Goal: Task Accomplishment & Management: Manage account settings

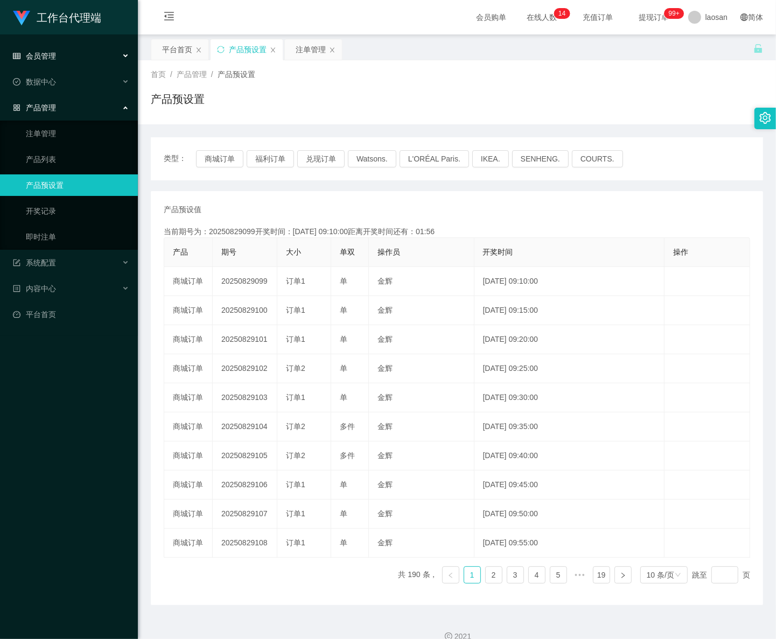
click at [54, 50] on div "会员管理" at bounding box center [69, 56] width 138 height 22
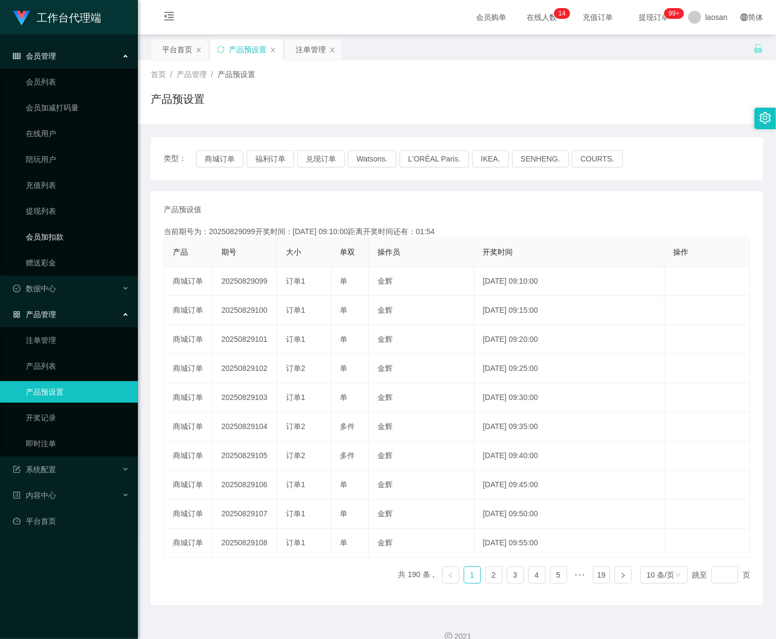
click at [67, 238] on link "会员加扣款" at bounding box center [77, 237] width 103 height 22
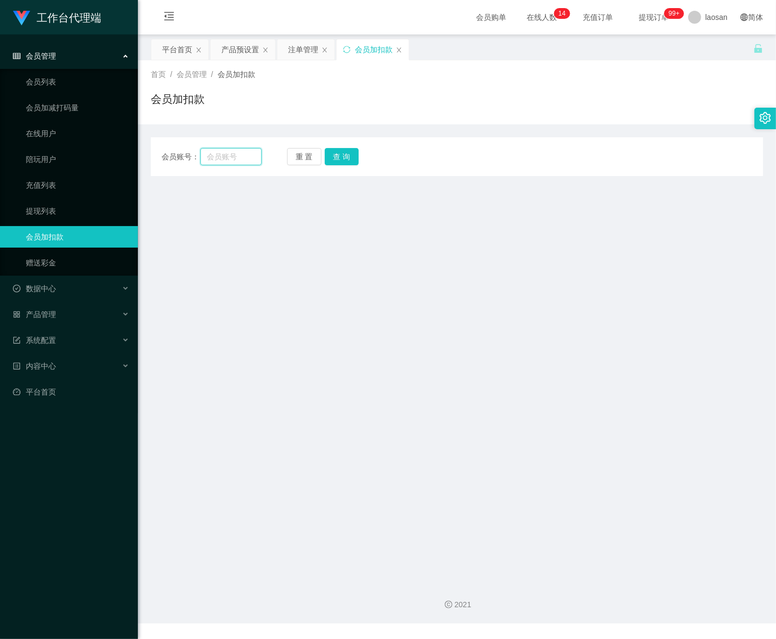
click at [241, 152] on input "text" at bounding box center [230, 156] width 61 height 17
paste input "wei121122"
type input "wei121122"
click at [338, 165] on button "查 询" at bounding box center [342, 156] width 34 height 17
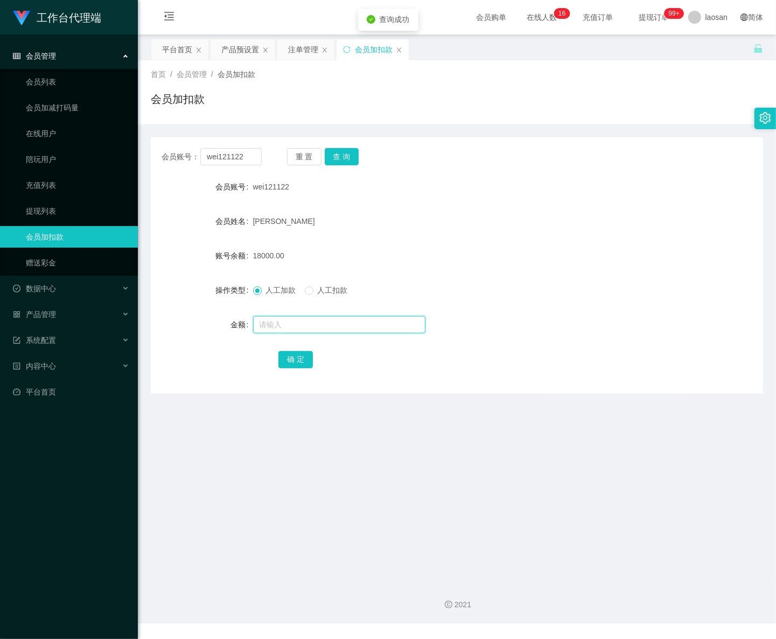
click at [275, 322] on input "text" at bounding box center [339, 324] width 172 height 17
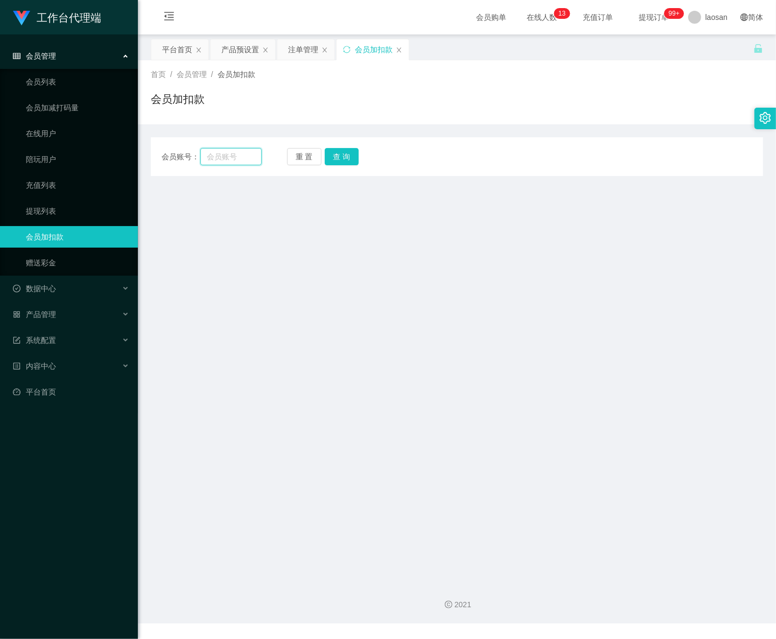
click at [244, 157] on input "text" at bounding box center [230, 156] width 61 height 17
paste input "wei121122"
type input "wei121122"
click at [339, 159] on button "查 询" at bounding box center [342, 156] width 34 height 17
